Goal: Task Accomplishment & Management: Use online tool/utility

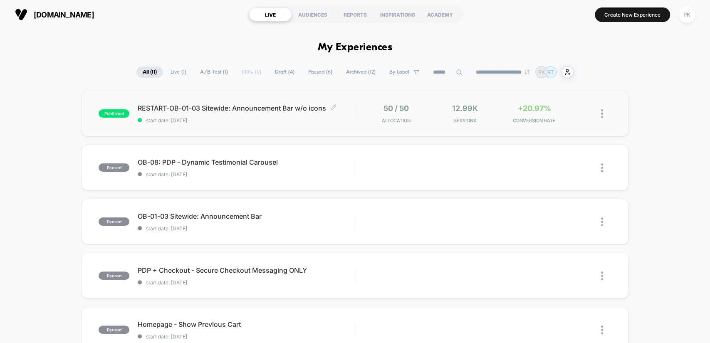
click at [246, 108] on span "RESTART-OB-01-03 Sitewide: Announcement Bar w/o icons Click to edit experience …" at bounding box center [246, 108] width 217 height 8
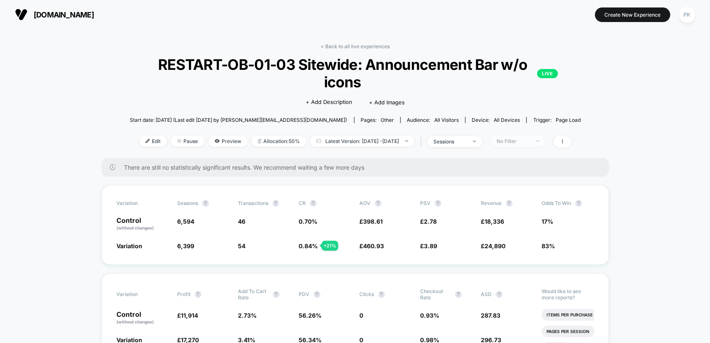
click at [520, 141] on div "No Filter" at bounding box center [512, 141] width 33 height 6
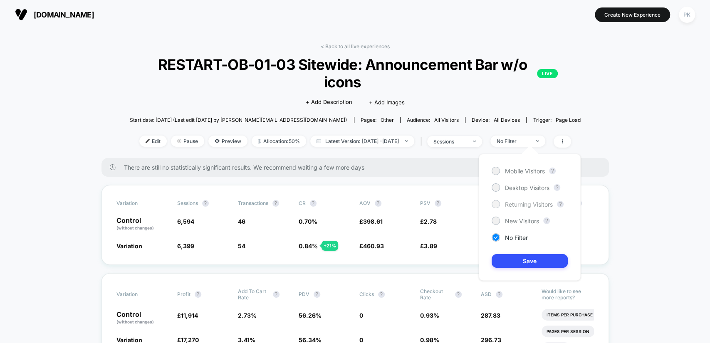
click at [540, 204] on span "Returning Visitors" at bounding box center [529, 204] width 48 height 7
click at [546, 262] on button "Save" at bounding box center [529, 261] width 76 height 14
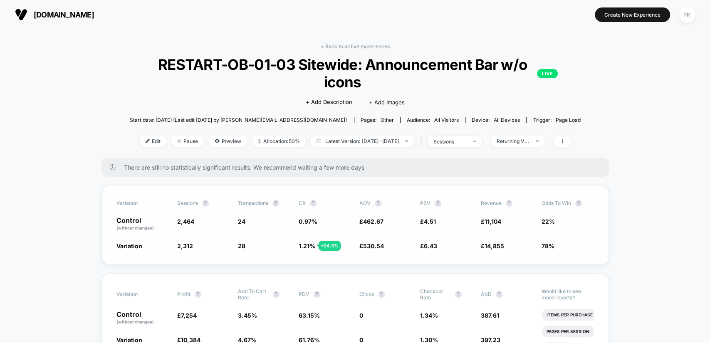
scroll to position [108, 0]
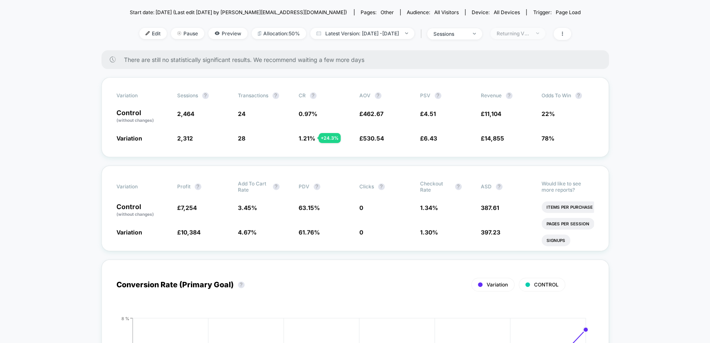
click at [527, 30] on div "Returning Visitors" at bounding box center [512, 33] width 33 height 6
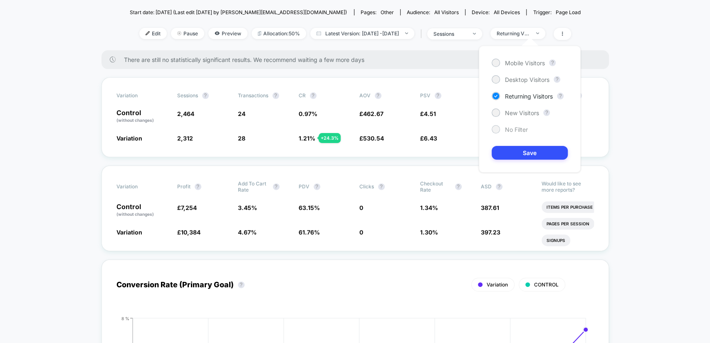
click at [527, 130] on span "No Filter" at bounding box center [516, 129] width 23 height 7
click at [530, 155] on button "Save" at bounding box center [529, 153] width 76 height 14
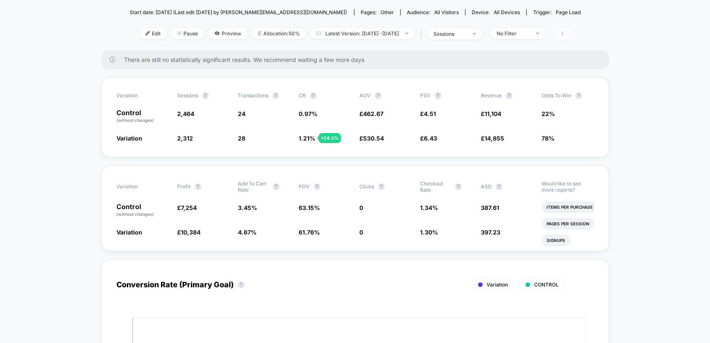
click at [565, 35] on icon at bounding box center [562, 33] width 5 height 5
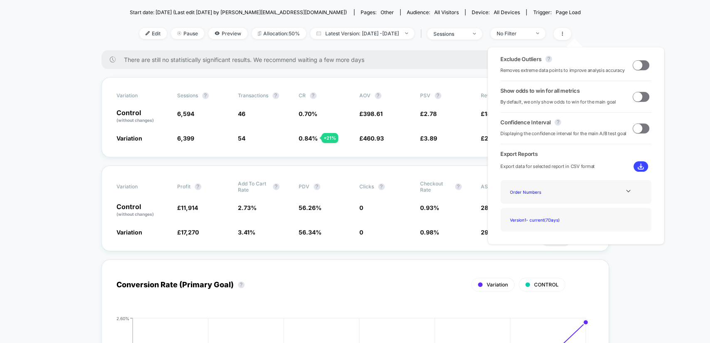
click at [639, 64] on span at bounding box center [640, 65] width 17 height 10
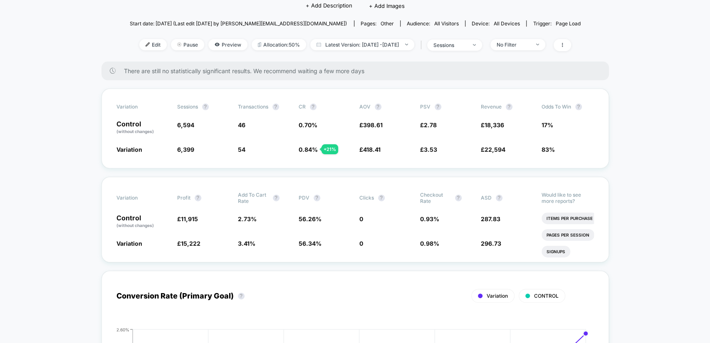
scroll to position [108, 0]
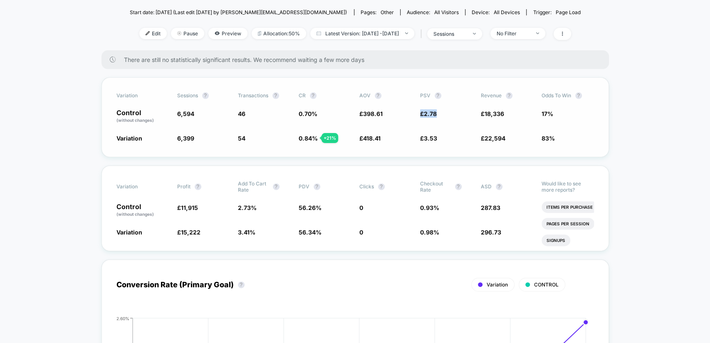
copy span "£ 2.78"
copy span "£ 3.53"
drag, startPoint x: 439, startPoint y: 138, endPoint x: 419, endPoint y: 136, distance: 20.4
click at [419, 136] on div "Variation 6,399 - 3 % 54 + 21 % 0.84 % + 21 % £ 418.41 + 5 % £ 3.53 + 27 % £ 22…" at bounding box center [354, 138] width 477 height 8
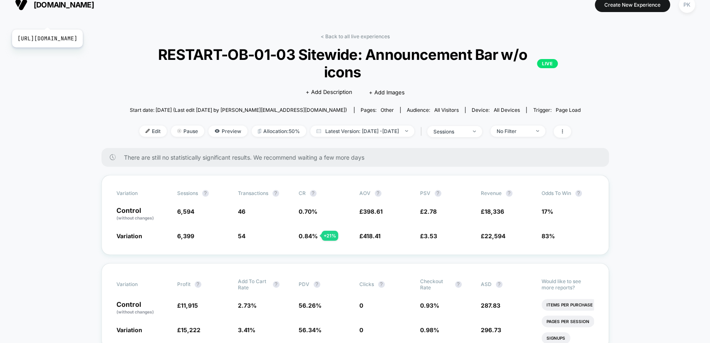
scroll to position [0, 0]
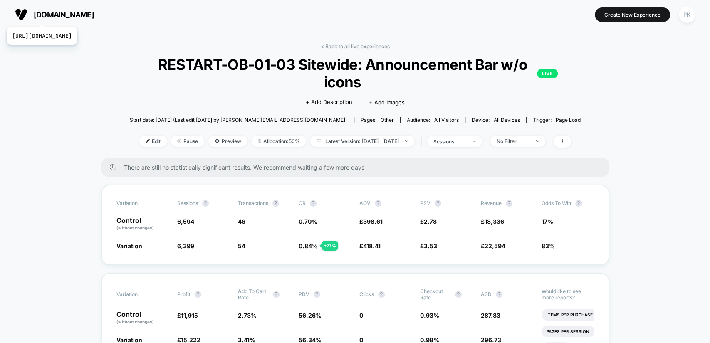
click at [66, 16] on span "[DOMAIN_NAME]" at bounding box center [64, 14] width 60 height 9
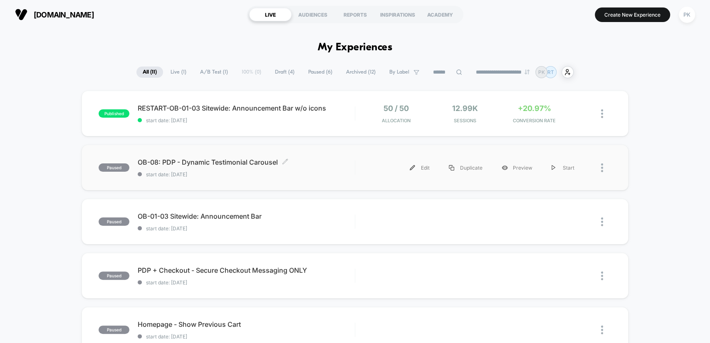
click at [325, 169] on div "OB-08: PDP - Dynamic Testimonial Carousel Click to edit experience details Clic…" at bounding box center [246, 168] width 217 height 20
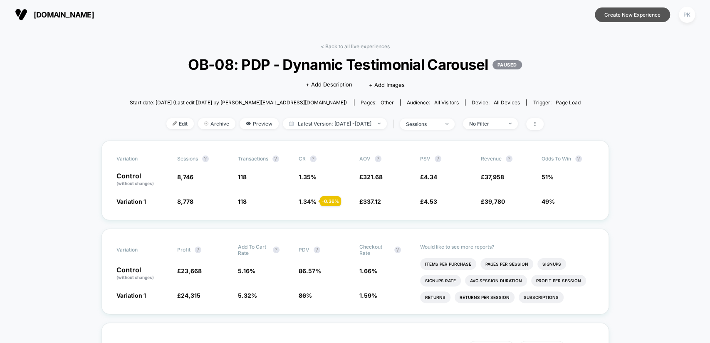
click at [634, 19] on button "Create New Experience" at bounding box center [631, 14] width 75 height 15
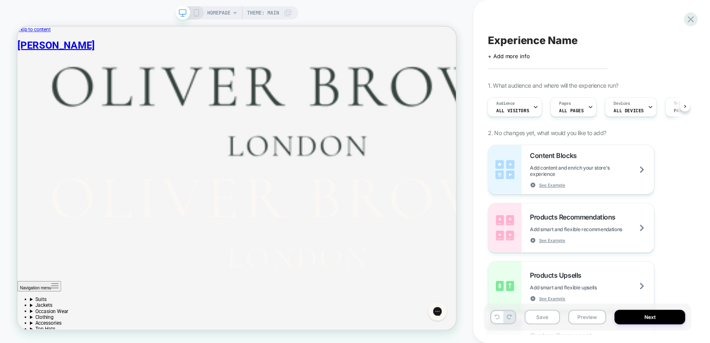
click at [199, 9] on div "HOMEPAGE Theme: MAIN" at bounding box center [236, 12] width 123 height 13
click at [197, 13] on icon at bounding box center [195, 12] width 7 height 7
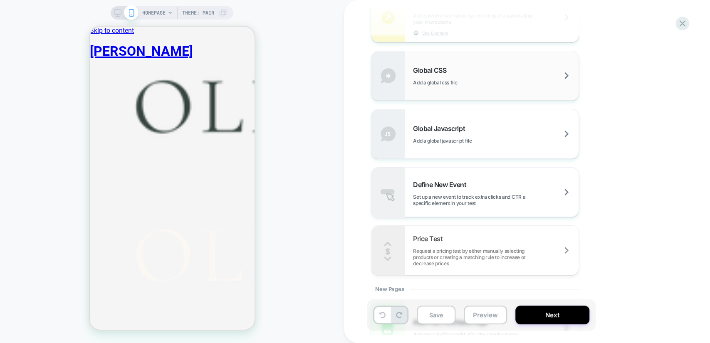
scroll to position [476, 0]
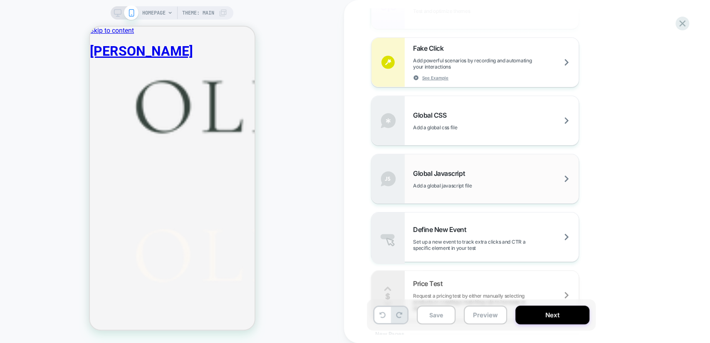
click at [526, 171] on div "Global Javascript Add a global javascript file" at bounding box center [495, 179] width 165 height 20
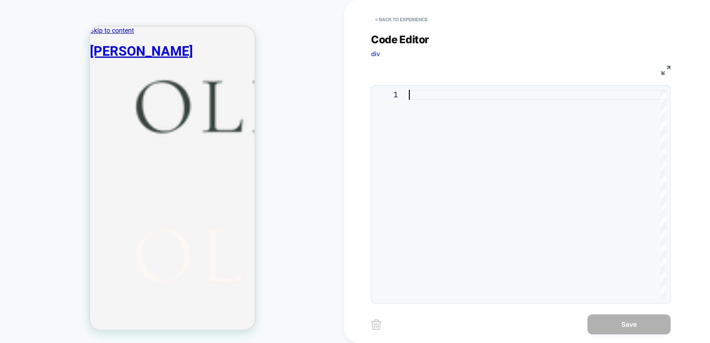
click at [491, 160] on div at bounding box center [537, 194] width 257 height 209
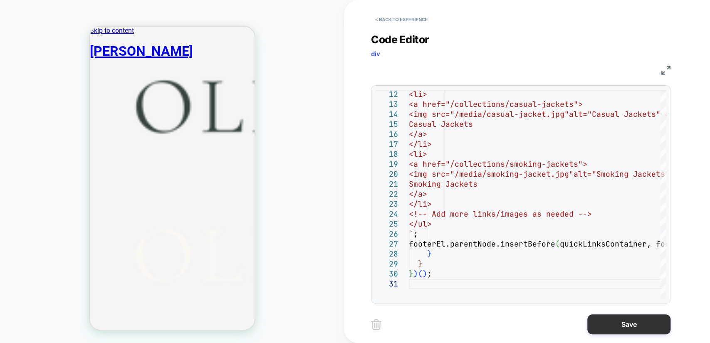
click at [606, 320] on button "Save" at bounding box center [628, 324] width 83 height 20
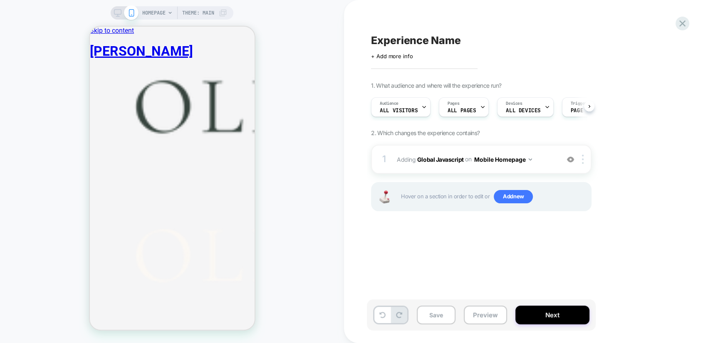
scroll to position [0, 0]
click at [513, 197] on span "Add new" at bounding box center [512, 196] width 39 height 13
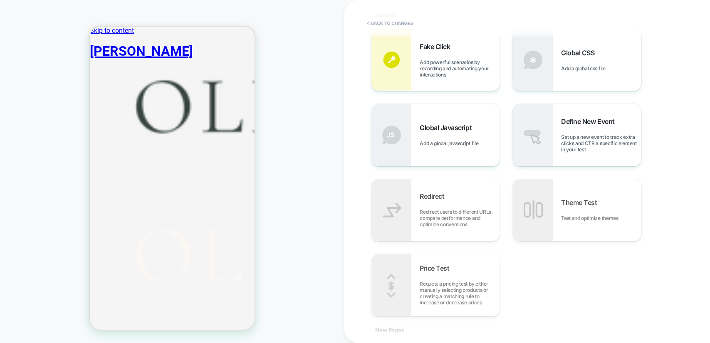
scroll to position [115, 0]
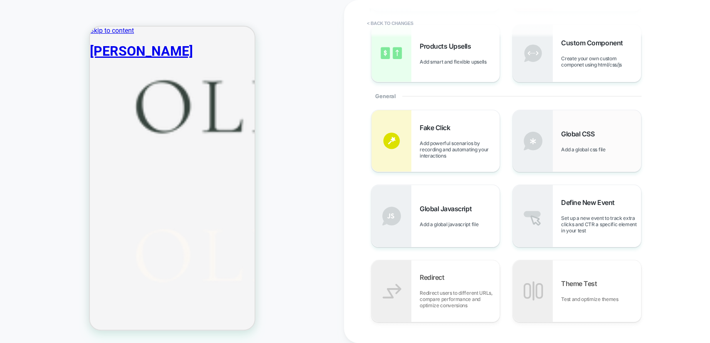
click at [585, 136] on span "Global CSS" at bounding box center [579, 134] width 37 height 8
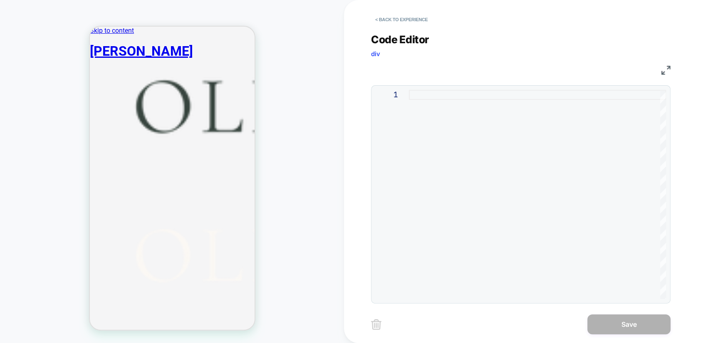
click at [486, 97] on div at bounding box center [537, 194] width 257 height 209
type textarea "**********"
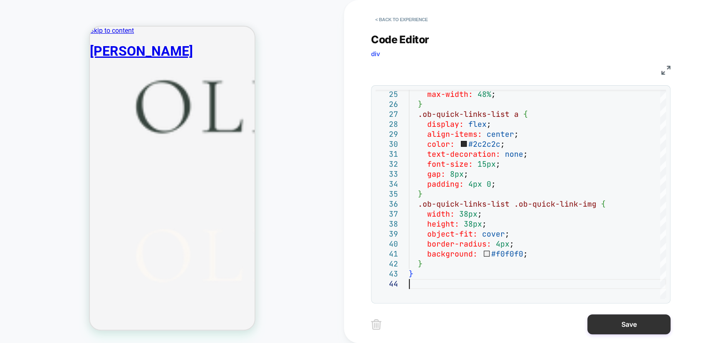
click at [619, 321] on button "Save" at bounding box center [628, 324] width 83 height 20
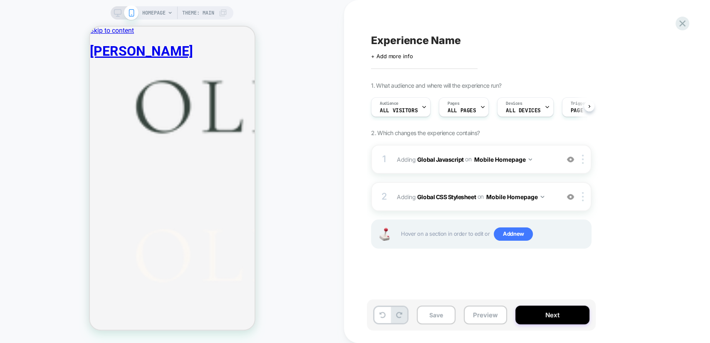
scroll to position [0, 0]
click at [547, 155] on span "Adding Global Javascript on Mobile Homepage" at bounding box center [476, 159] width 158 height 12
